Goal: Task Accomplishment & Management: Manage account settings

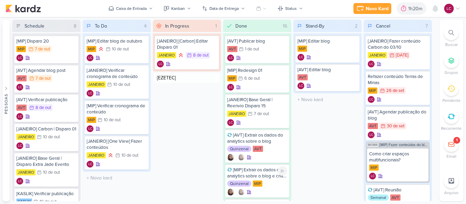
type input "[EZETEC] Apresentação Interna - [GEOGRAPHIC_DATA]"
click at [194, 85] on div "[EZETEC] Apresentação Interna - [GEOGRAPHIC_DATA]" at bounding box center [187, 80] width 60 height 12
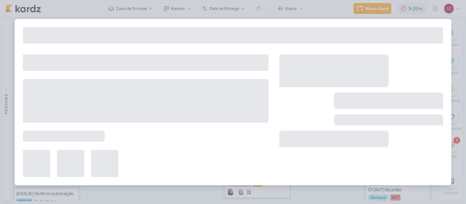
type input "[EZETEC] Apresentação Interna - [GEOGRAPHIC_DATA]"
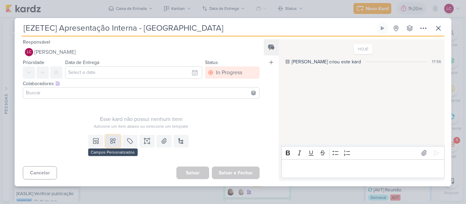
click at [116, 139] on button at bounding box center [112, 141] width 15 height 12
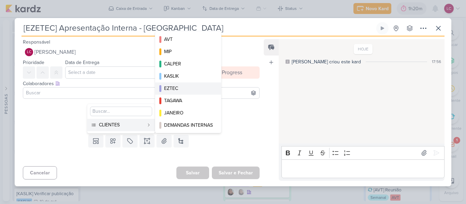
click at [187, 89] on div "EZTEC" at bounding box center [188, 88] width 49 height 7
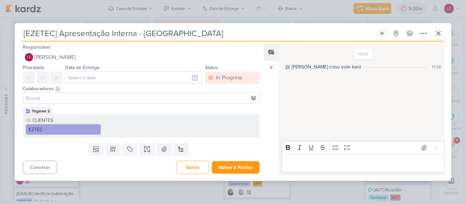
click at [41, 34] on input "[EZETEC] Apresentação Interna - [GEOGRAPHIC_DATA]" at bounding box center [197, 33] width 353 height 12
type input "[EZTEC] Apresentação Interna - [GEOGRAPHIC_DATA]"
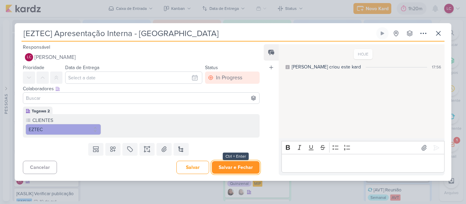
click at [224, 163] on button "Salvar e Fechar" at bounding box center [236, 167] width 48 height 13
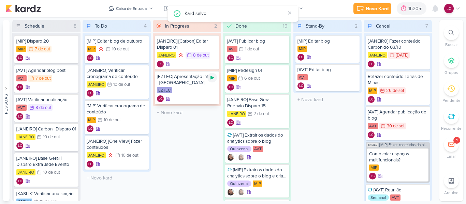
click at [215, 77] on icon at bounding box center [211, 77] width 5 height 5
click at [394, 13] on div at bounding box center [394, 8] width 10 height 11
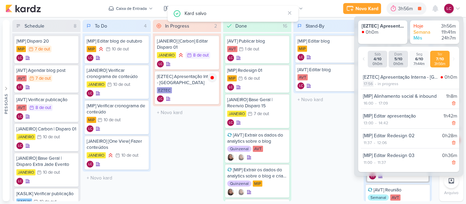
click at [373, 85] on div "17:56" at bounding box center [368, 84] width 11 height 6
select select "17"
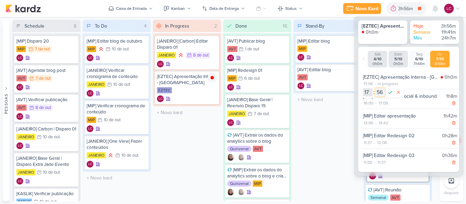
drag, startPoint x: 379, startPoint y: 93, endPoint x: 371, endPoint y: 90, distance: 9.0
click at [379, 93] on select "00 01 02 03 04 05 06 07 08 09 10 11 12 13 14 15 16 17 18 19 20 21 22 23 24 25 2…" at bounding box center [380, 92] width 10 height 8
select select "45"
click at [375, 88] on select "00 01 02 03 04 05 06 07 08 09 10 11 12 13 14 15 16 17 18 19 20 21 22 23 24 25 2…" at bounding box center [380, 92] width 10 height 8
click at [391, 93] on icon at bounding box center [390, 92] width 4 height 3
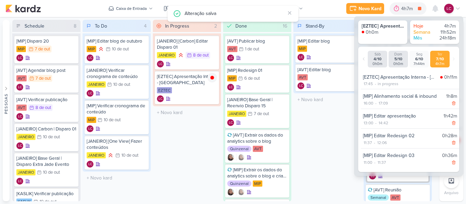
click at [334, 128] on div "Stand-By 2 Mover Para Esquerda Mover Para Direita [GEOGRAPHIC_DATA] [MIP] Edita…" at bounding box center [327, 111] width 68 height 182
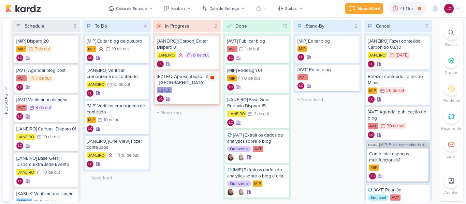
click at [212, 77] on icon at bounding box center [212, 77] width 3 height 3
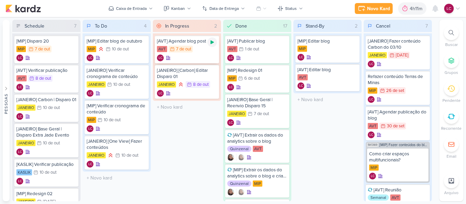
click at [209, 43] on icon at bounding box center [211, 42] width 5 height 5
